Goal: Information Seeking & Learning: Learn about a topic

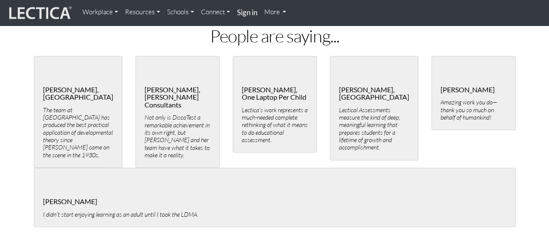
scroll to position [1954, 0]
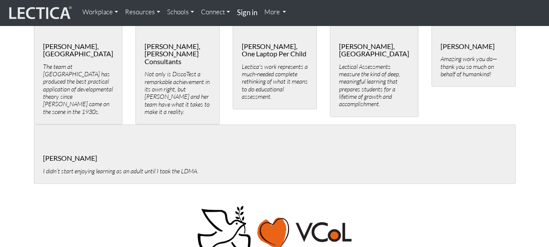
click at [116, 12] on link "Workplace" at bounding box center [100, 11] width 43 height 17
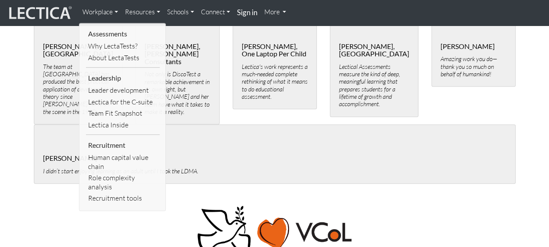
click at [158, 10] on link "Resources" at bounding box center [143, 11] width 42 height 17
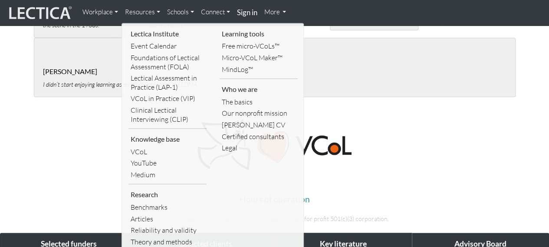
scroll to position [2084, 0]
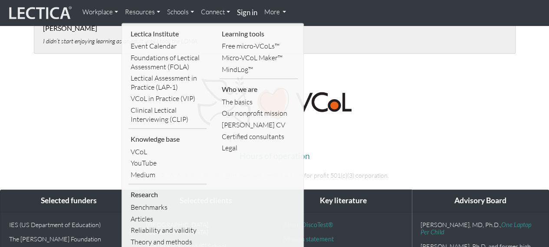
click at [193, 12] on link "Schools" at bounding box center [181, 11] width 34 height 17
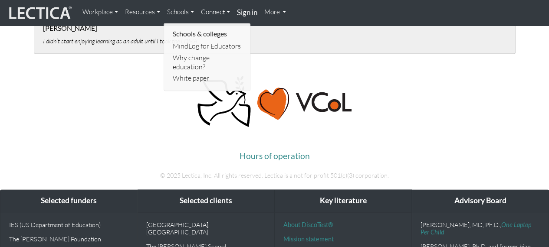
click at [228, 11] on link "Connect" at bounding box center [216, 11] width 36 height 17
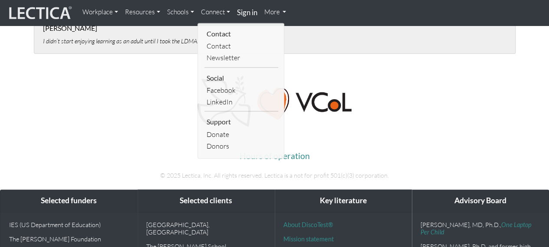
click at [287, 11] on link "More" at bounding box center [275, 11] width 29 height 17
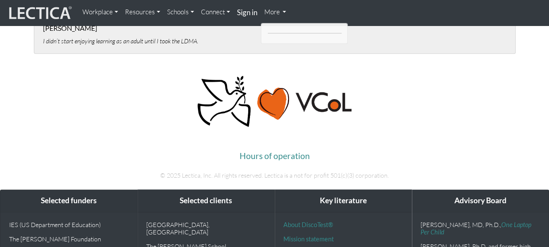
click at [392, 75] on p at bounding box center [275, 102] width 482 height 54
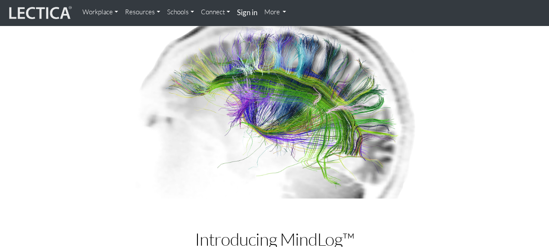
scroll to position [0, 0]
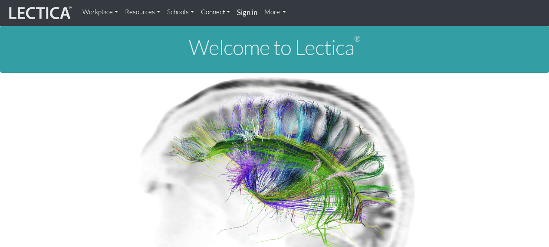
click at [119, 11] on link "Workplace" at bounding box center [100, 11] width 43 height 17
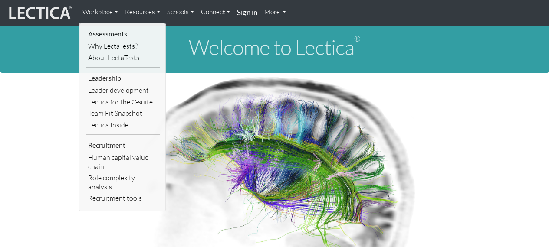
click at [35, 82] on p at bounding box center [275, 169] width 482 height 193
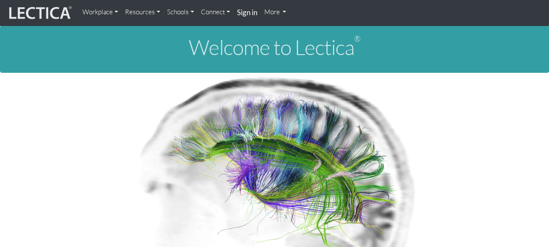
click at [116, 12] on link "Workplace" at bounding box center [100, 11] width 43 height 17
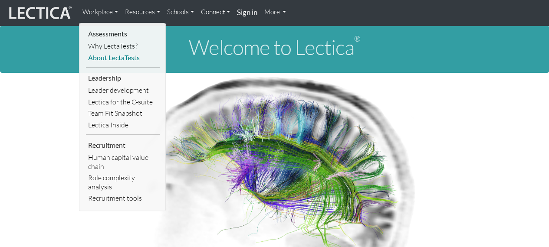
click at [101, 58] on link "About LectaTests" at bounding box center [123, 58] width 74 height 12
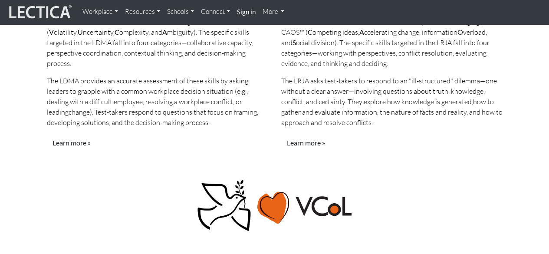
scroll to position [1047, 0]
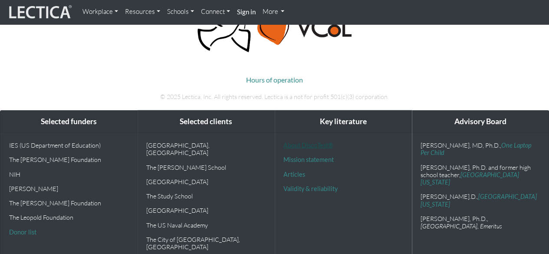
click at [303, 142] on link "About DiscoTest®" at bounding box center [308, 145] width 49 height 7
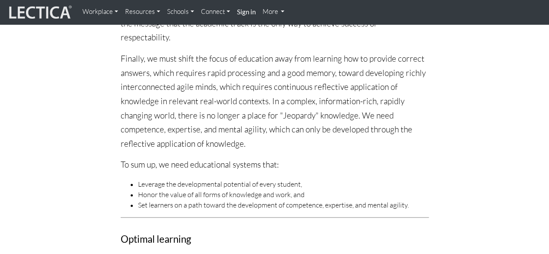
scroll to position [564, 0]
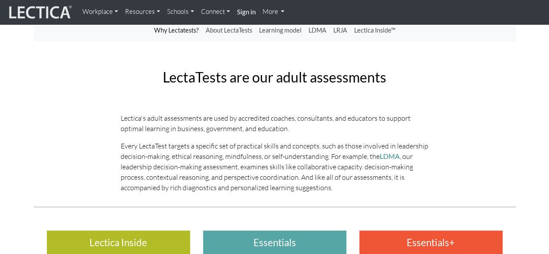
scroll to position [5, 0]
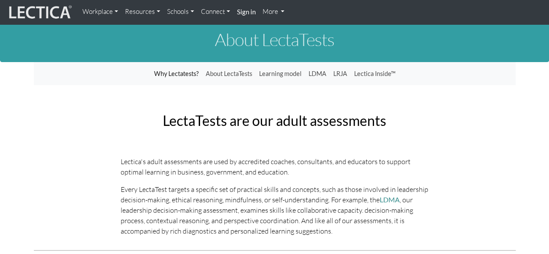
click at [283, 10] on link "More" at bounding box center [273, 11] width 29 height 17
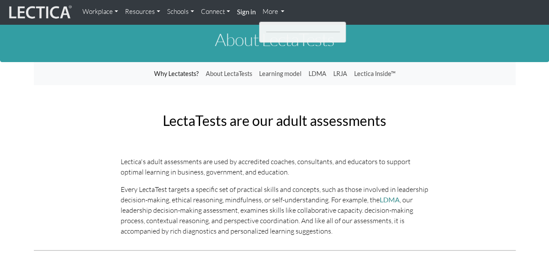
click at [224, 12] on link "Connect" at bounding box center [216, 11] width 36 height 17
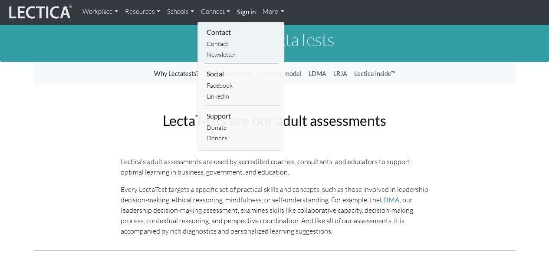
click at [194, 14] on link "Schools" at bounding box center [181, 11] width 34 height 17
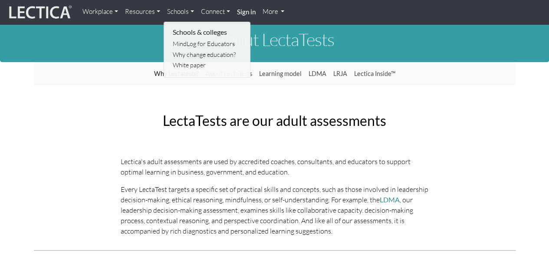
click at [158, 11] on link "Resources" at bounding box center [143, 11] width 42 height 17
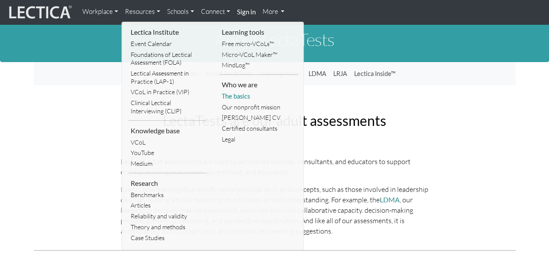
click at [235, 95] on link "The basics" at bounding box center [259, 96] width 78 height 11
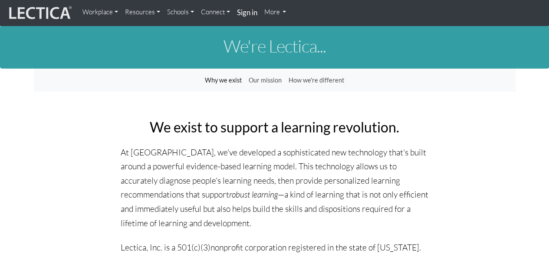
click at [228, 12] on link "Connect" at bounding box center [216, 11] width 36 height 17
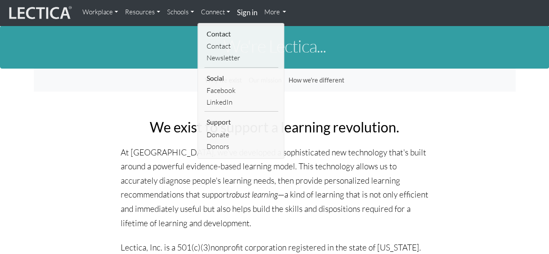
click at [192, 13] on link "Schools" at bounding box center [181, 11] width 34 height 17
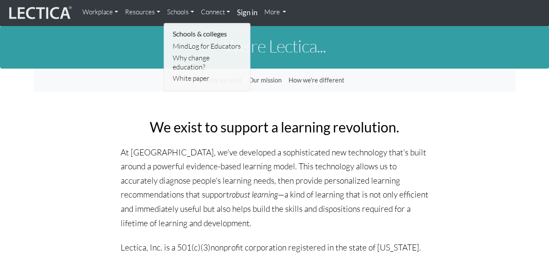
click at [157, 11] on link "Resources" at bounding box center [143, 11] width 42 height 17
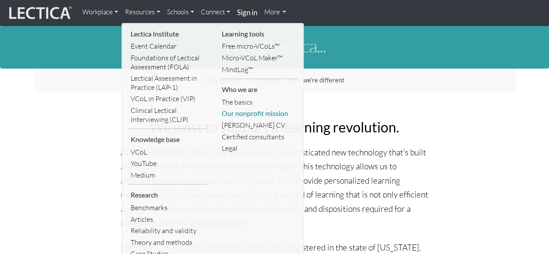
click at [236, 112] on link "Our nonprofit mission" at bounding box center [259, 114] width 78 height 12
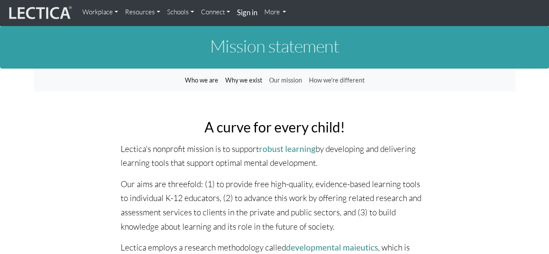
scroll to position [43, 0]
